Goal: Download file/media

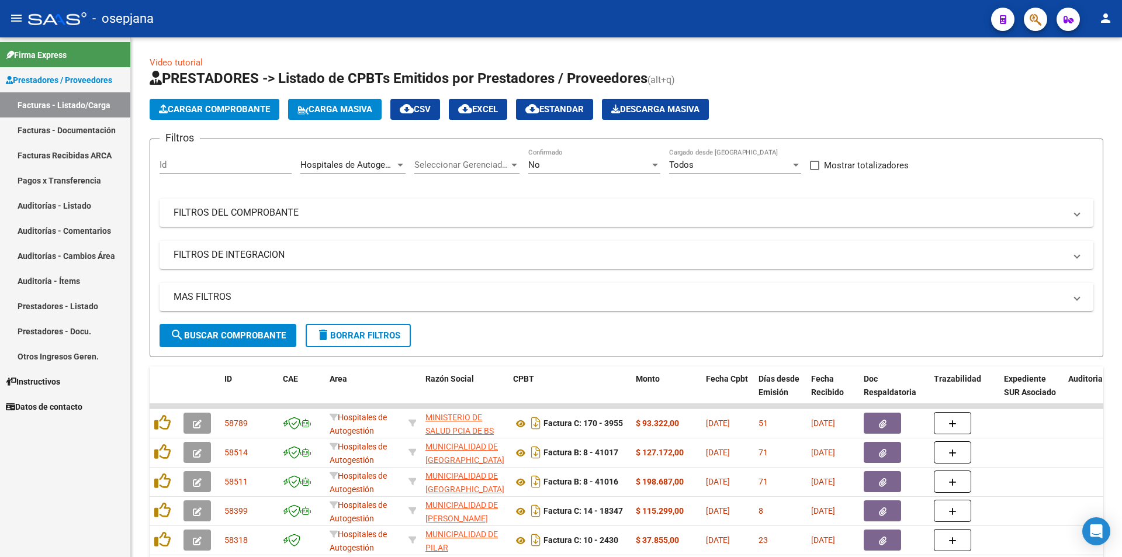
scroll to position [15, 0]
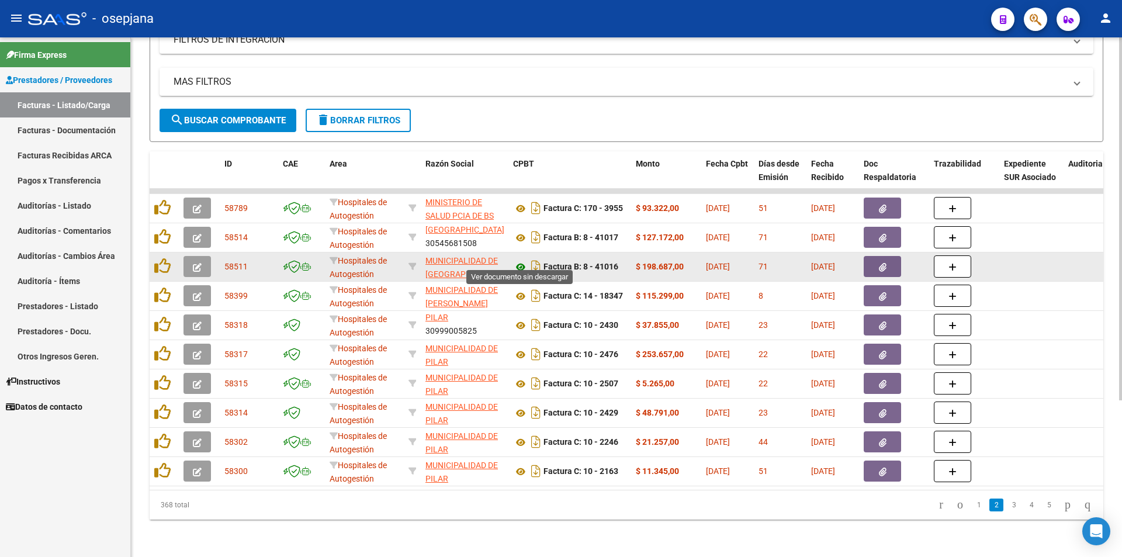
click at [522, 260] on icon at bounding box center [520, 267] width 15 height 14
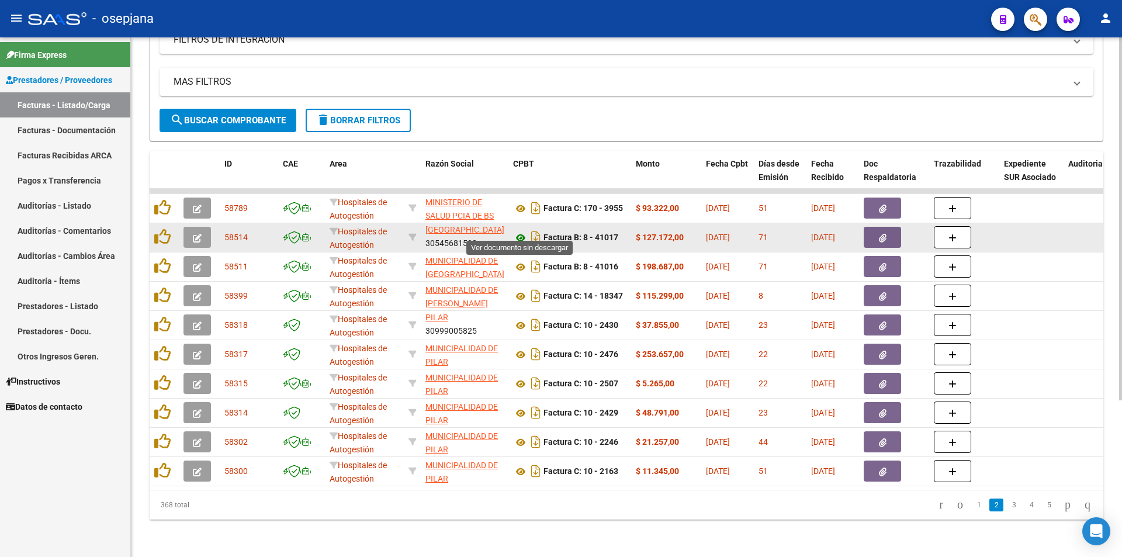
click at [522, 234] on icon at bounding box center [520, 238] width 15 height 14
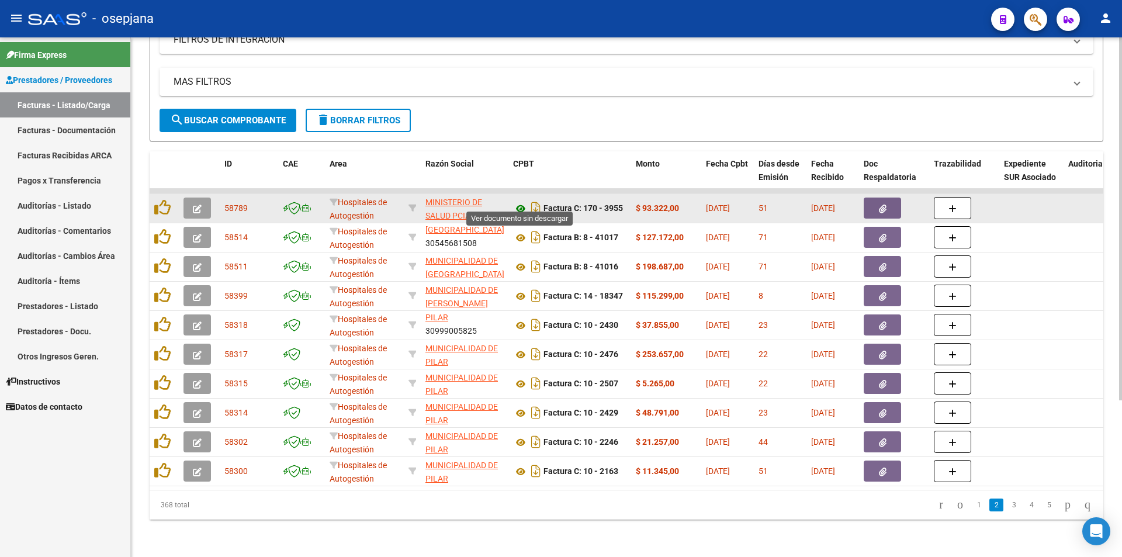
click at [520, 202] on icon at bounding box center [520, 209] width 15 height 14
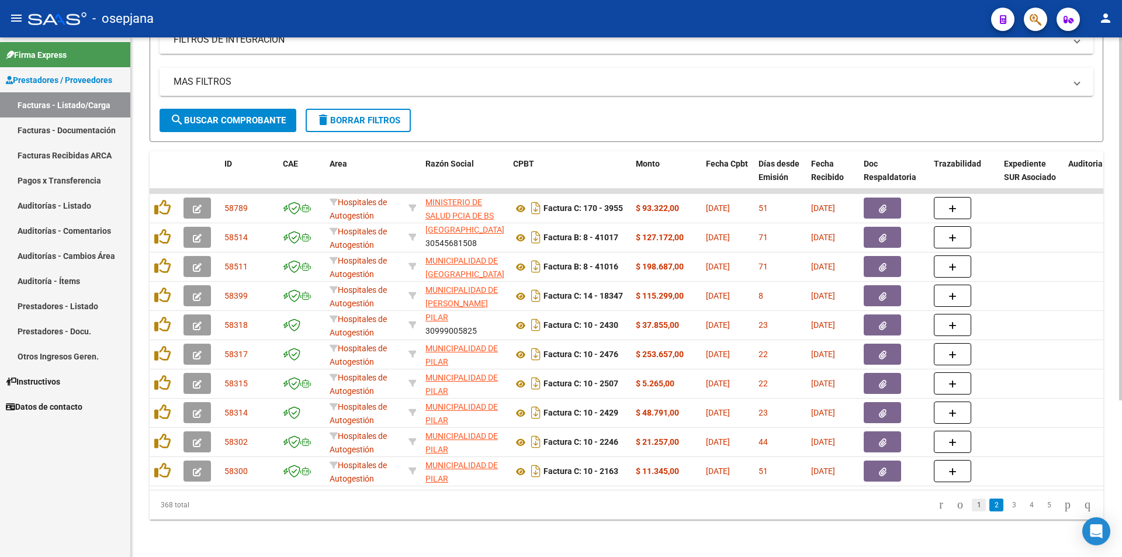
click at [971, 504] on link "1" at bounding box center [978, 504] width 14 height 13
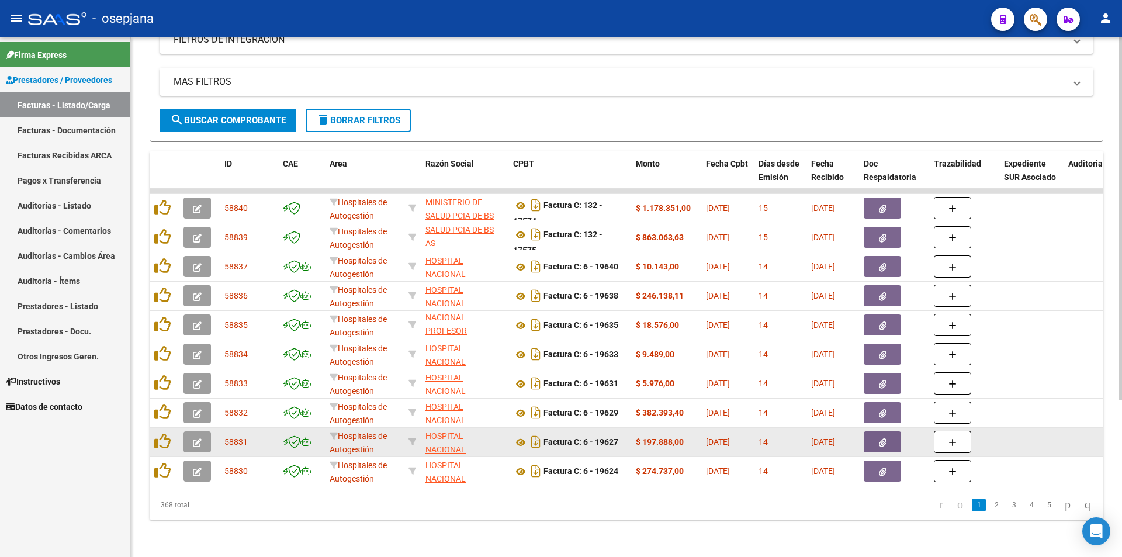
scroll to position [55, 0]
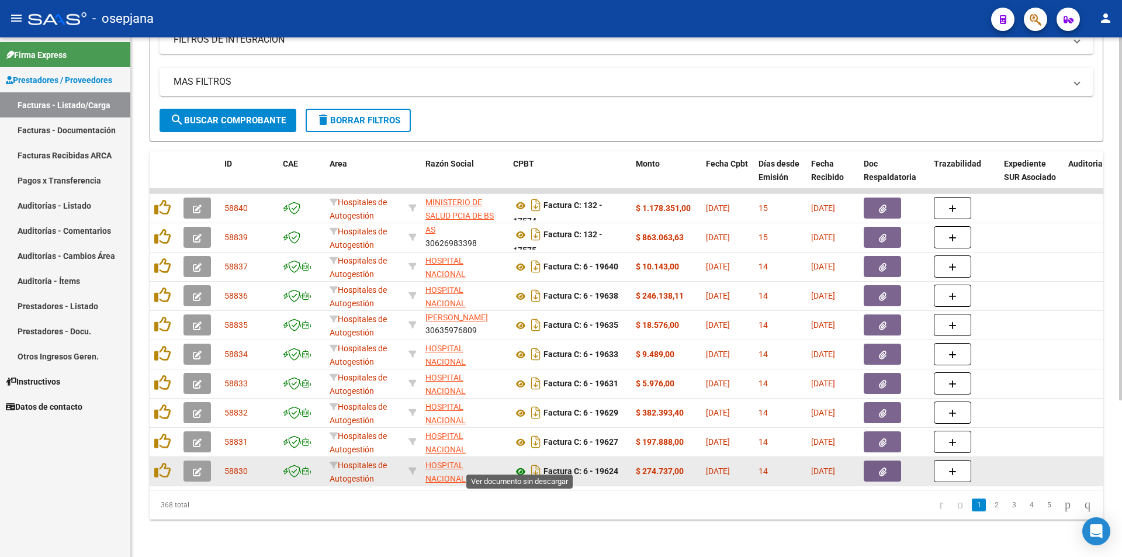
click at [518, 464] on icon at bounding box center [520, 471] width 15 height 14
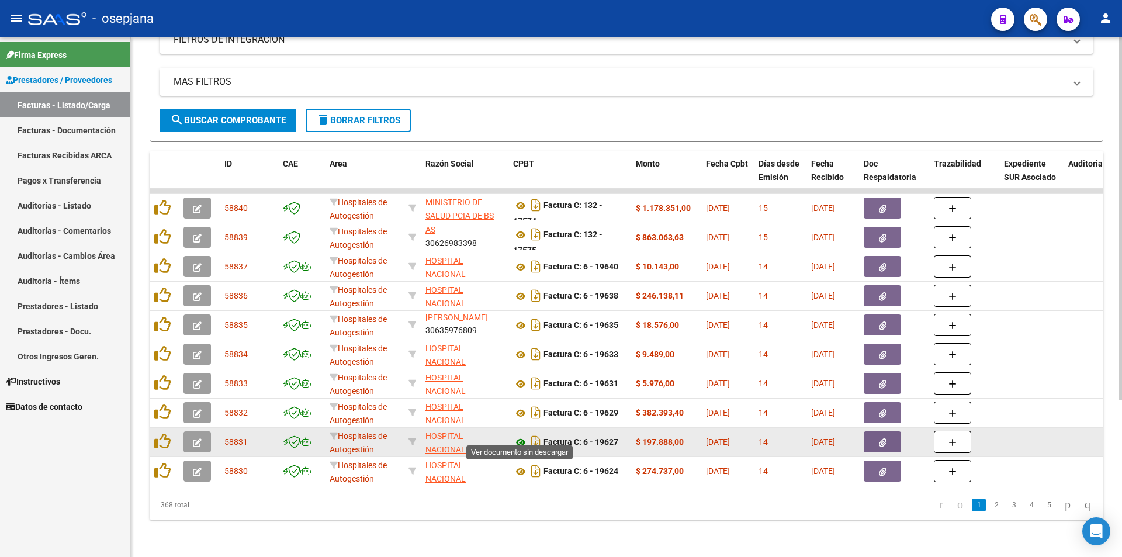
click at [522, 436] on icon at bounding box center [520, 442] width 15 height 14
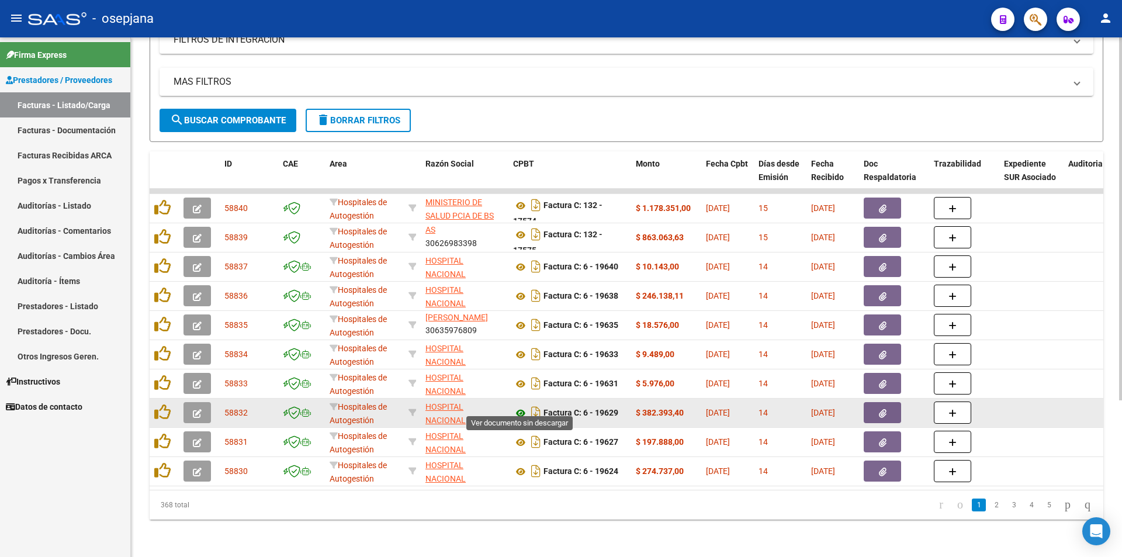
click at [517, 406] on icon at bounding box center [520, 413] width 15 height 14
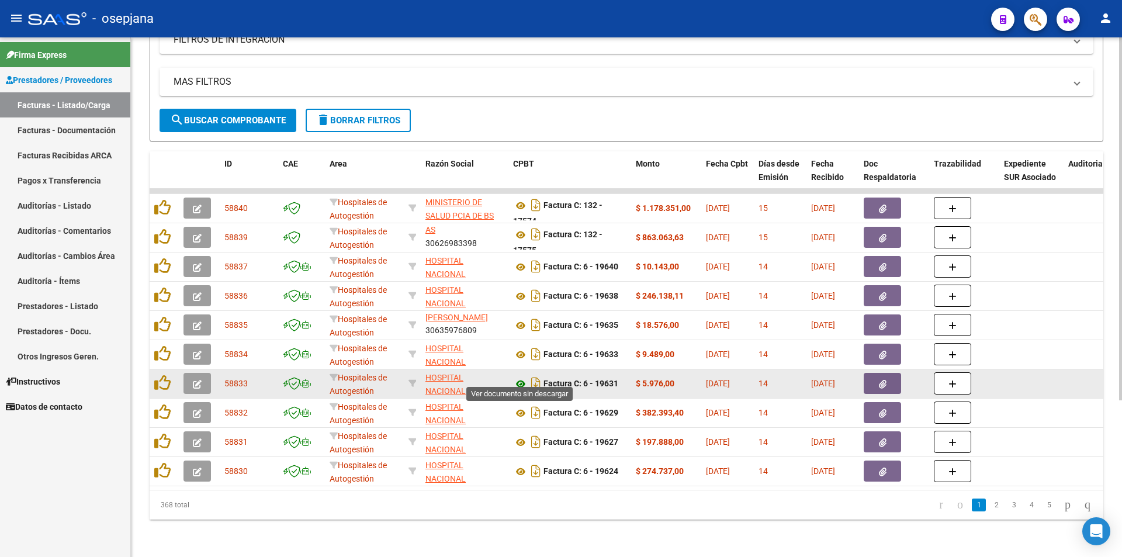
click at [520, 377] on icon at bounding box center [520, 384] width 15 height 14
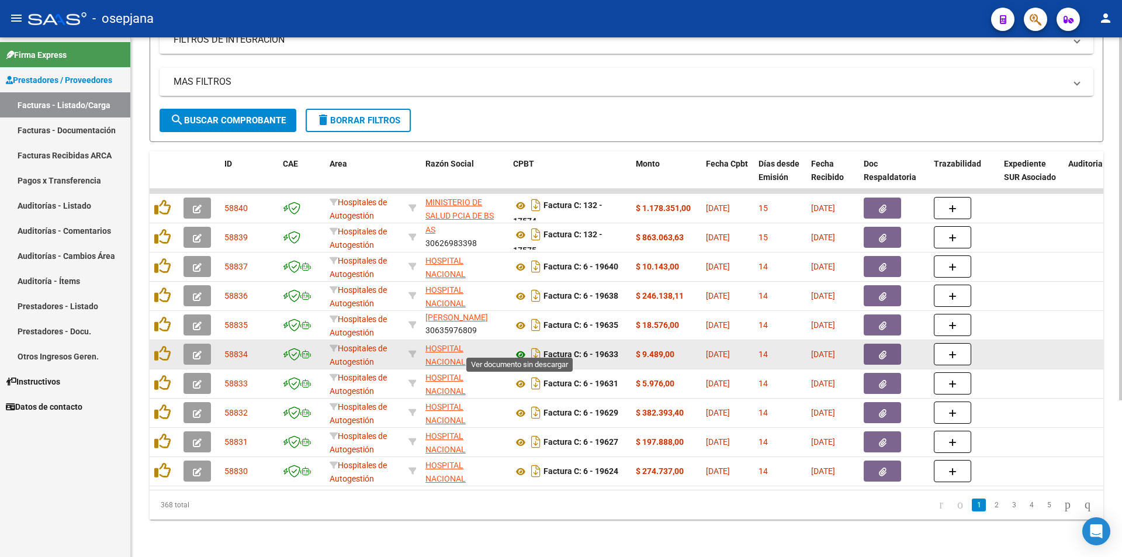
click at [520, 348] on icon at bounding box center [520, 355] width 15 height 14
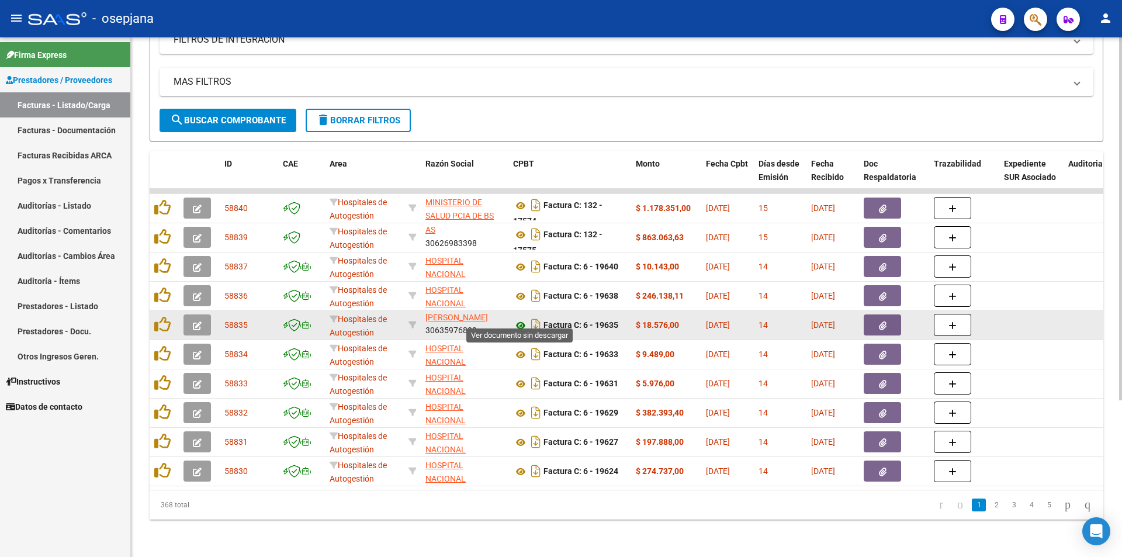
click at [522, 318] on icon at bounding box center [520, 325] width 15 height 14
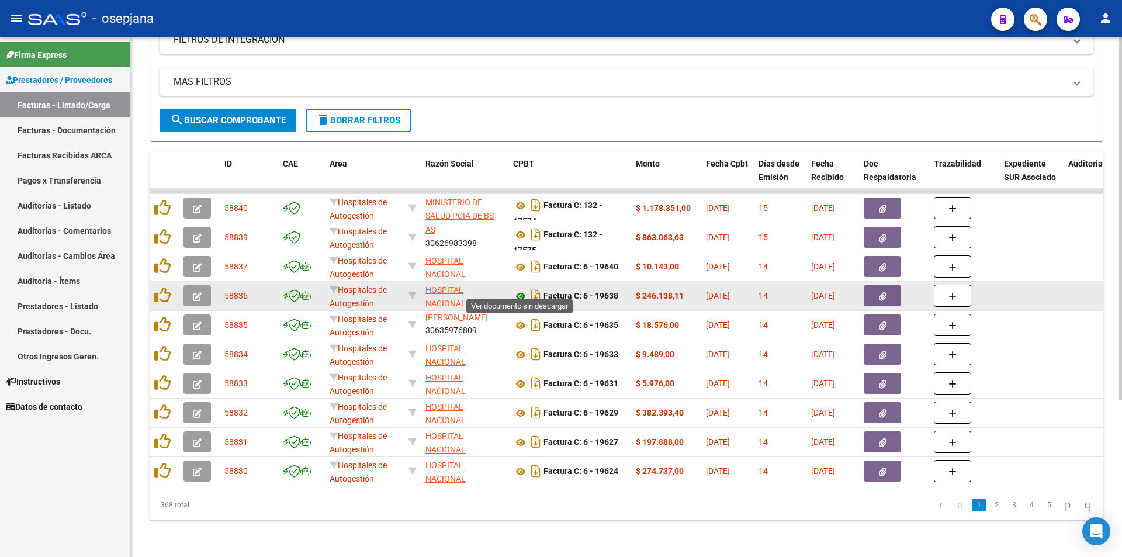
click at [516, 289] on icon at bounding box center [520, 296] width 15 height 14
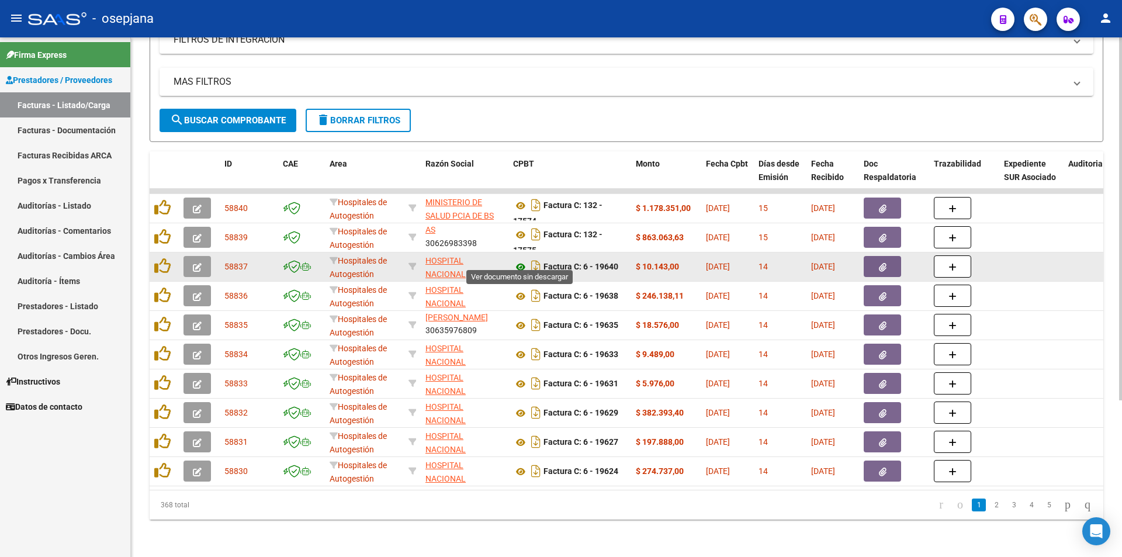
click at [518, 262] on icon at bounding box center [520, 267] width 15 height 14
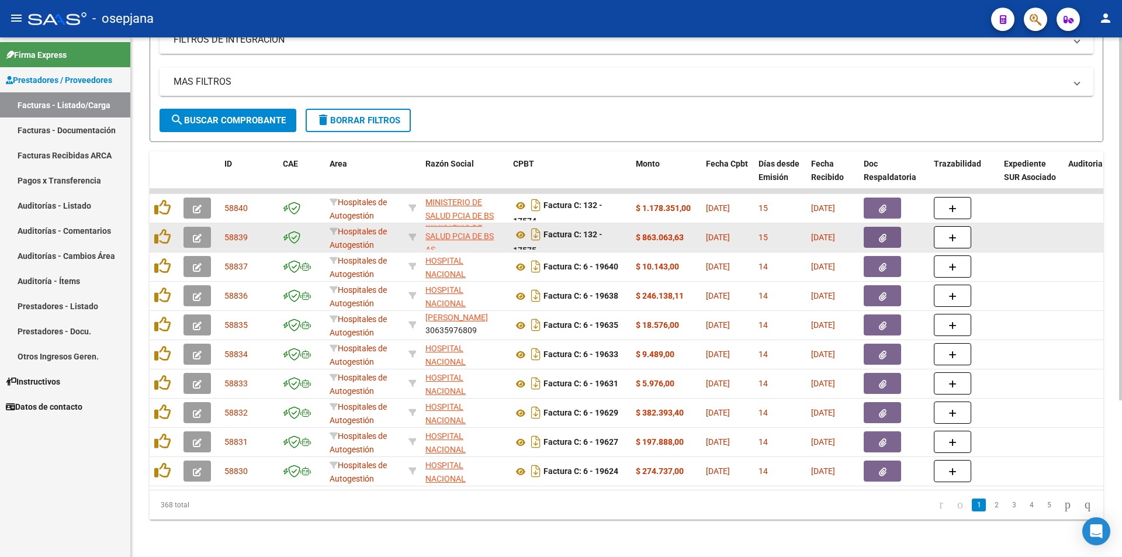
scroll to position [0, 0]
click at [520, 234] on div "Factura C: 132 - 17575" at bounding box center [569, 237] width 113 height 25
click at [520, 232] on icon at bounding box center [520, 235] width 15 height 14
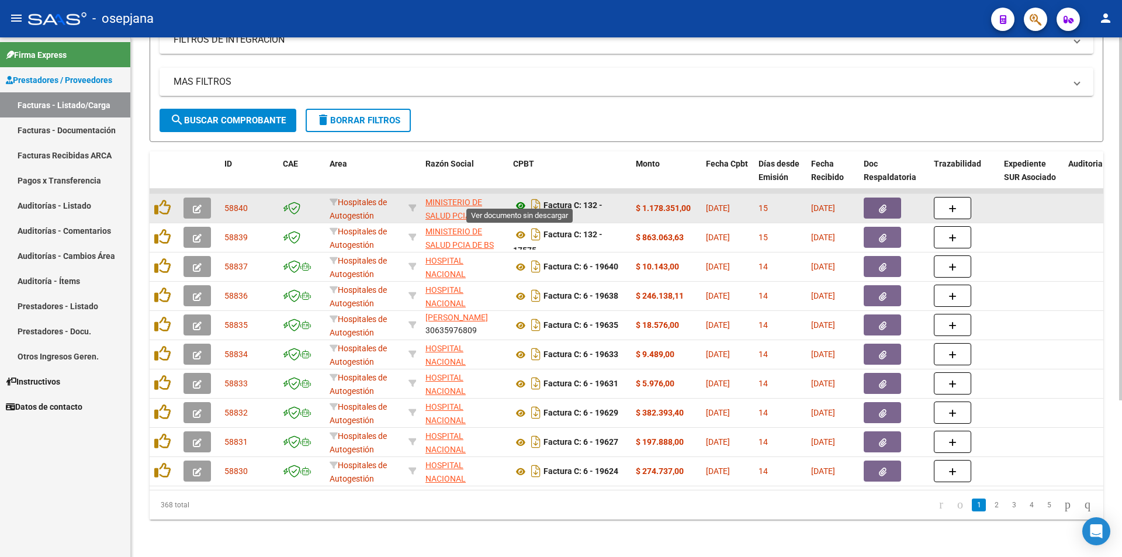
click at [517, 199] on icon at bounding box center [520, 206] width 15 height 14
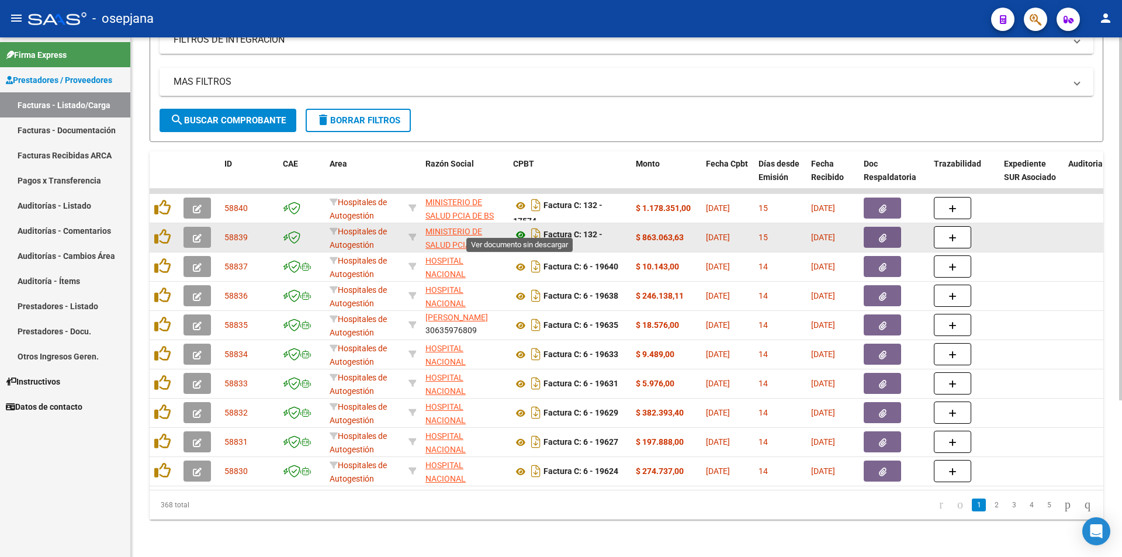
click at [519, 228] on icon at bounding box center [520, 235] width 15 height 14
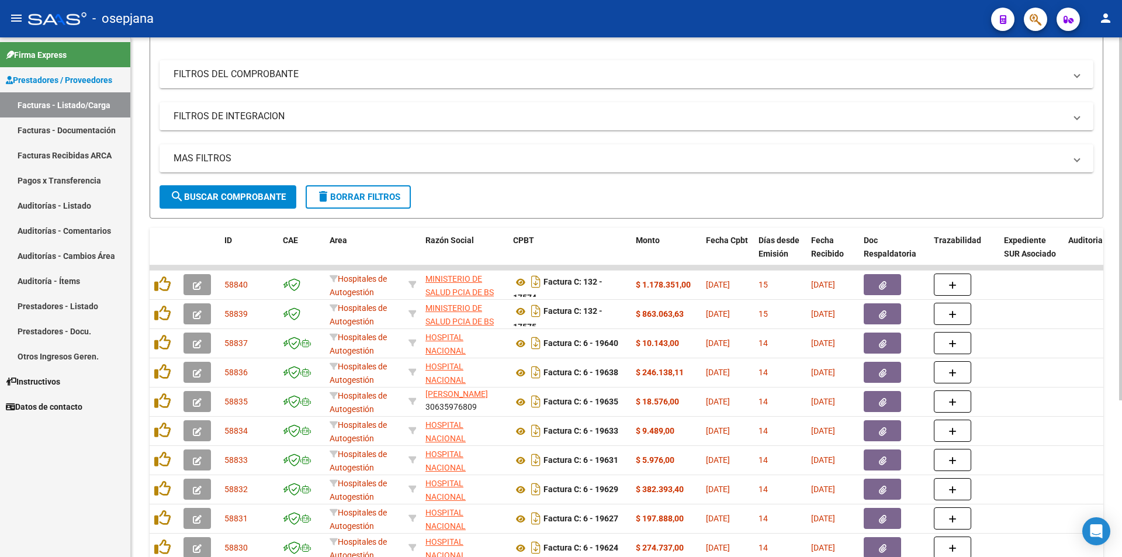
scroll to position [165, 0]
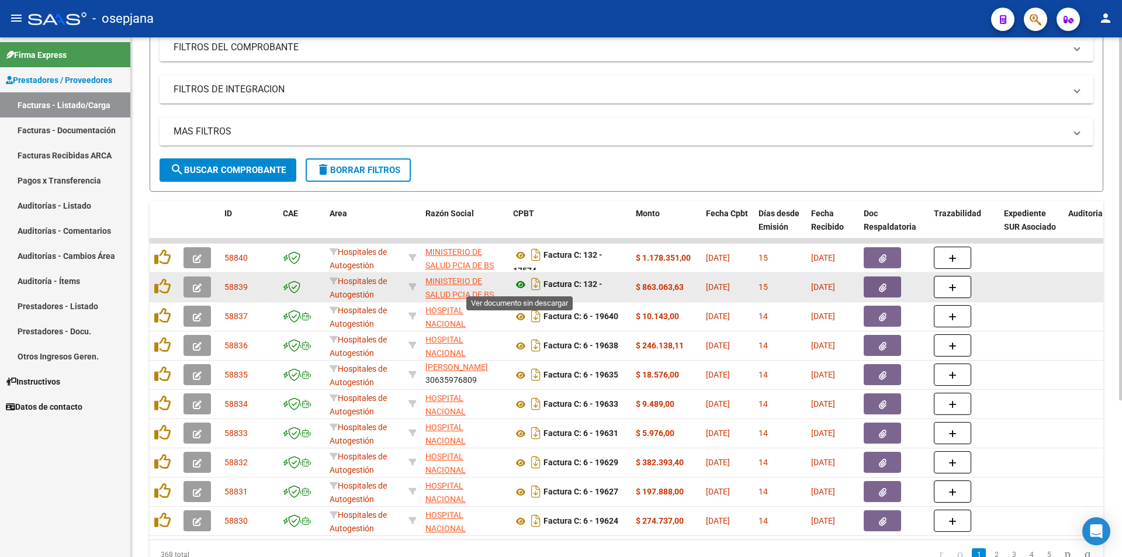
click at [518, 285] on icon at bounding box center [520, 284] width 15 height 14
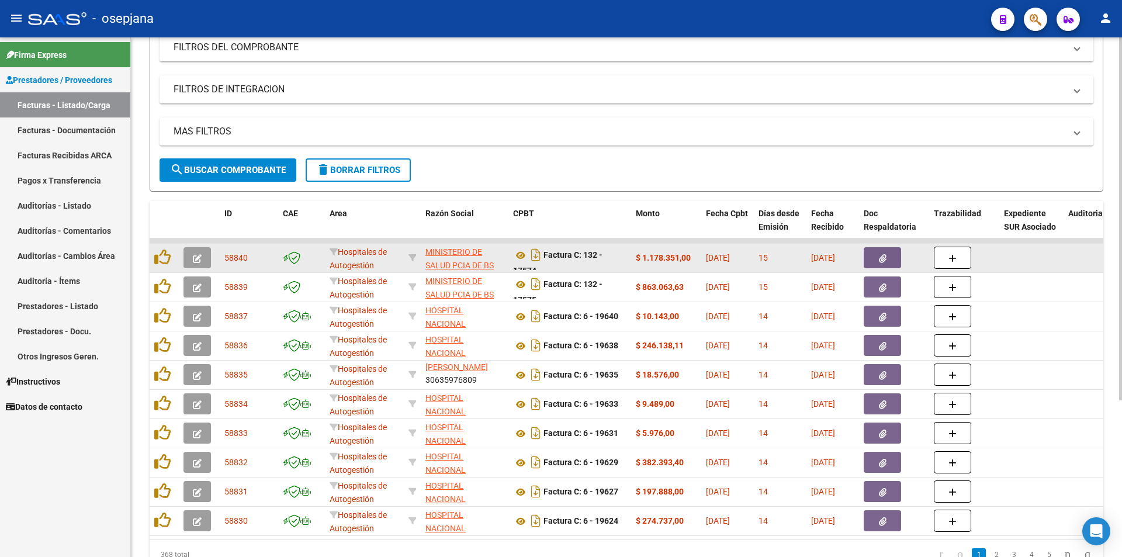
click at [886, 262] on icon "button" at bounding box center [883, 258] width 8 height 9
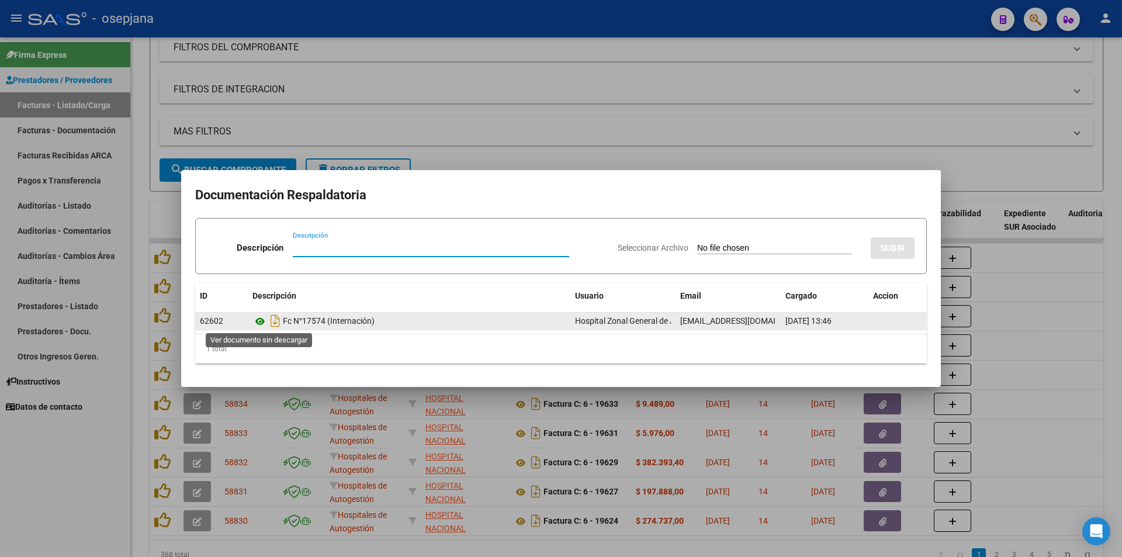
click at [252, 321] on icon at bounding box center [259, 321] width 15 height 14
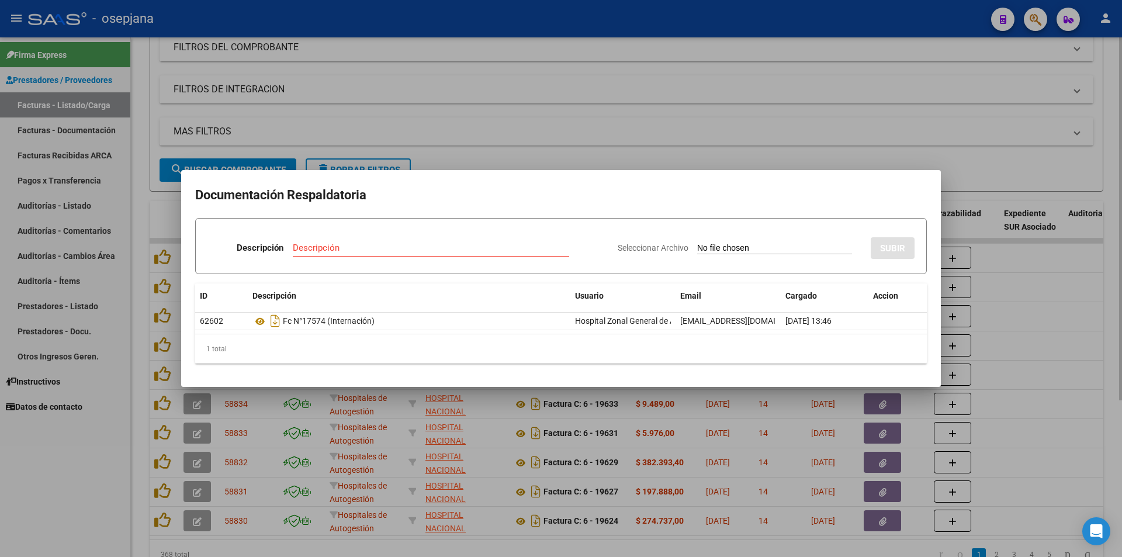
click at [853, 157] on div at bounding box center [561, 278] width 1122 height 557
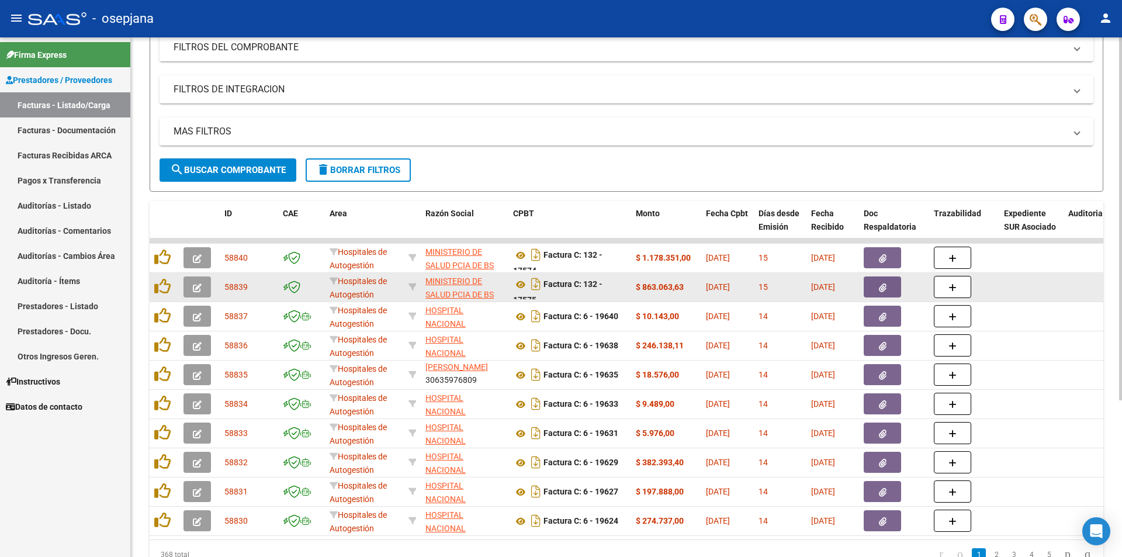
click at [893, 290] on button "button" at bounding box center [881, 286] width 37 height 21
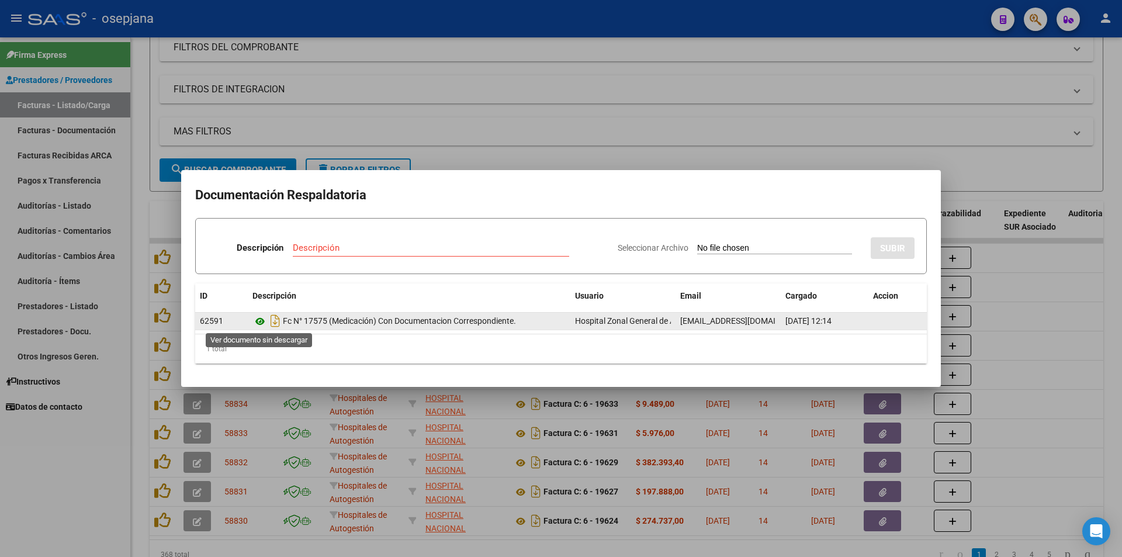
click at [263, 324] on icon at bounding box center [259, 321] width 15 height 14
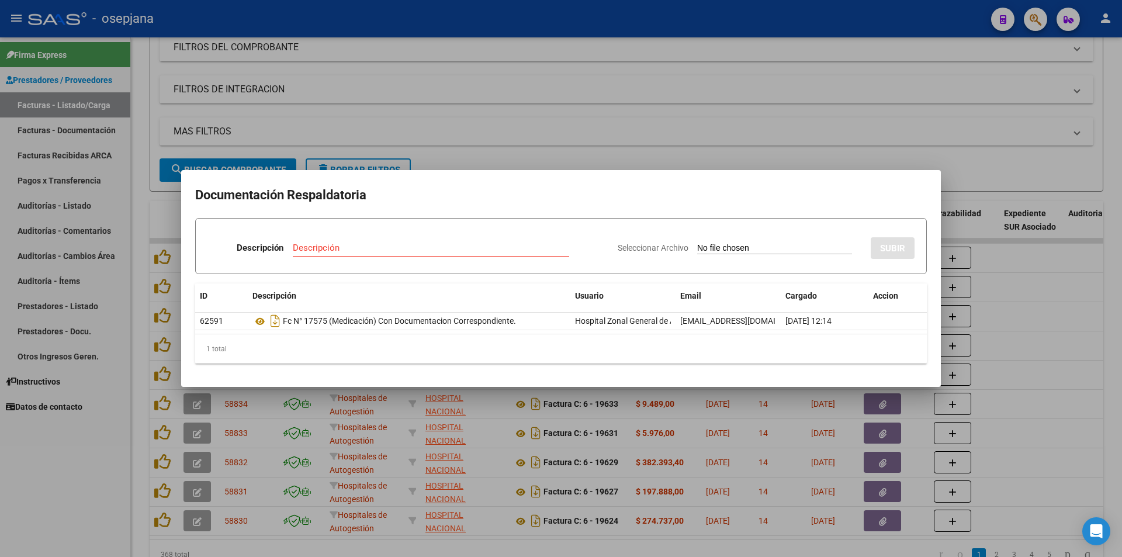
click at [503, 109] on div at bounding box center [561, 278] width 1122 height 557
